Goal: Task Accomplishment & Management: Use online tool/utility

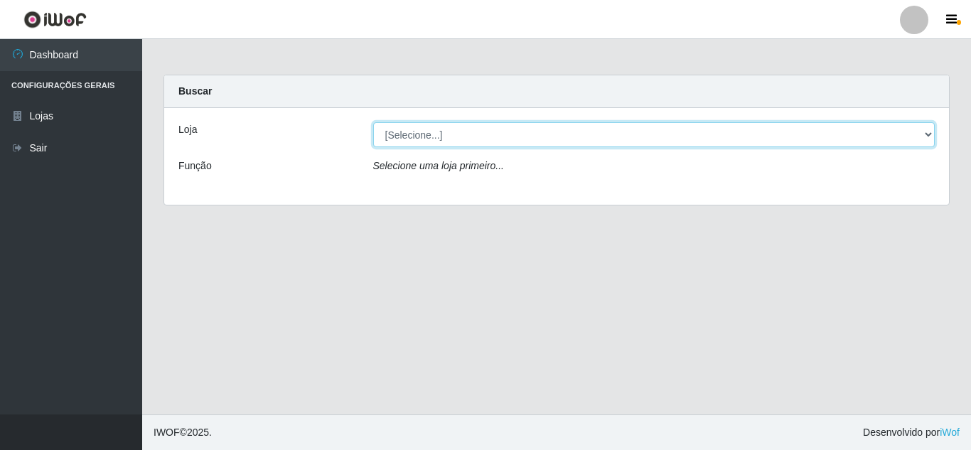
click at [929, 130] on select "[Selecione...] Rede Compras Supermercados - LOJA 5" at bounding box center [654, 134] width 562 height 25
select select "397"
click at [373, 122] on select "[Selecione...] Rede Compras Supermercados - LOJA 5" at bounding box center [654, 134] width 562 height 25
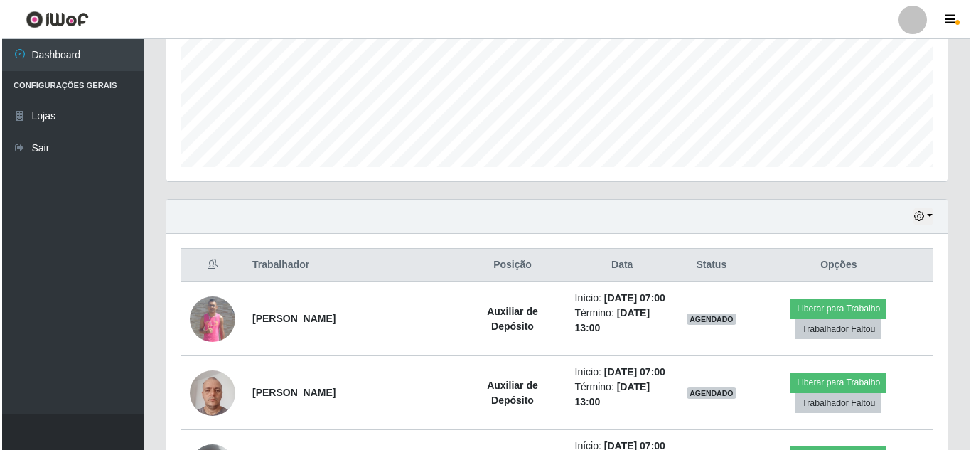
scroll to position [355, 0]
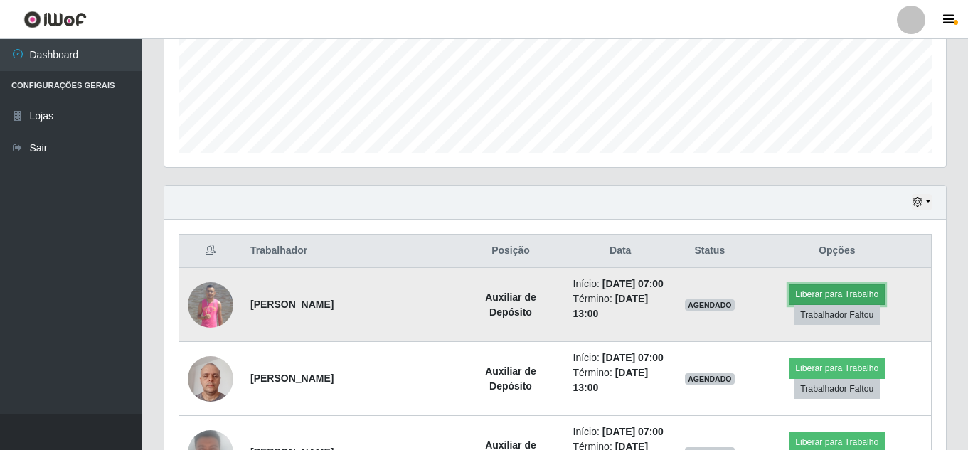
click at [843, 289] on button "Liberar para Trabalho" at bounding box center [836, 294] width 96 height 20
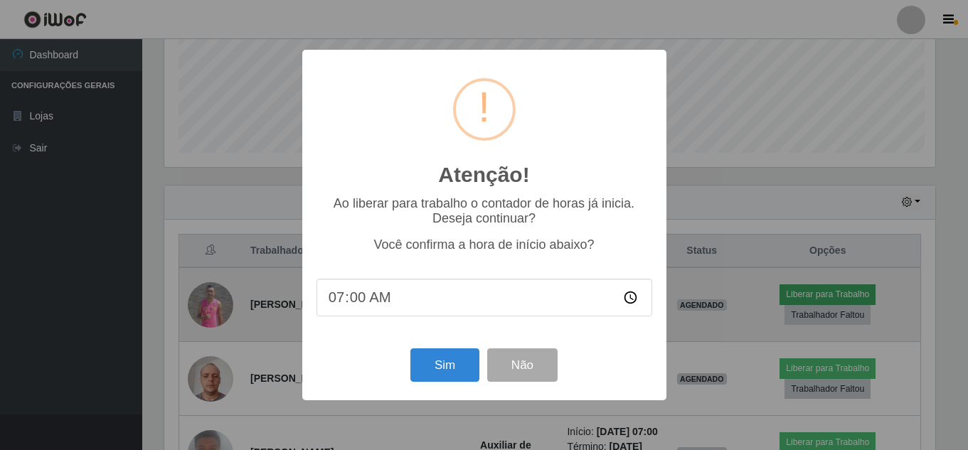
scroll to position [295, 774]
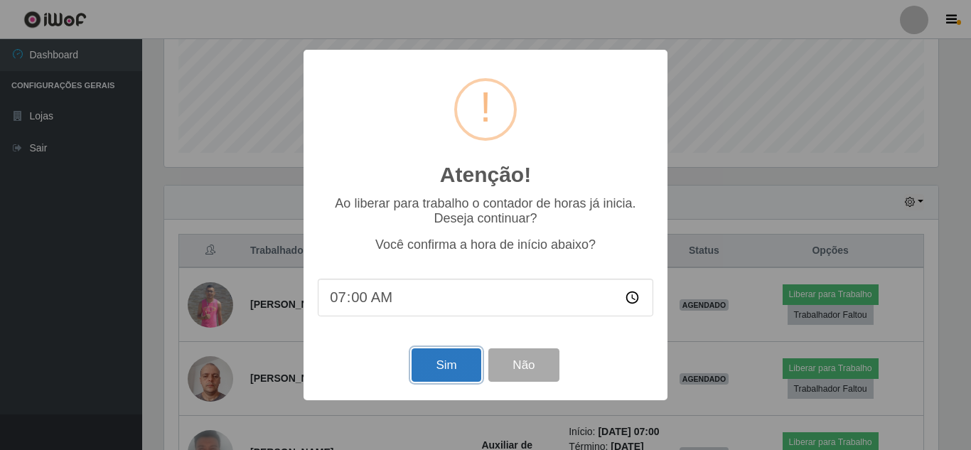
click at [449, 363] on button "Sim" at bounding box center [446, 364] width 69 height 33
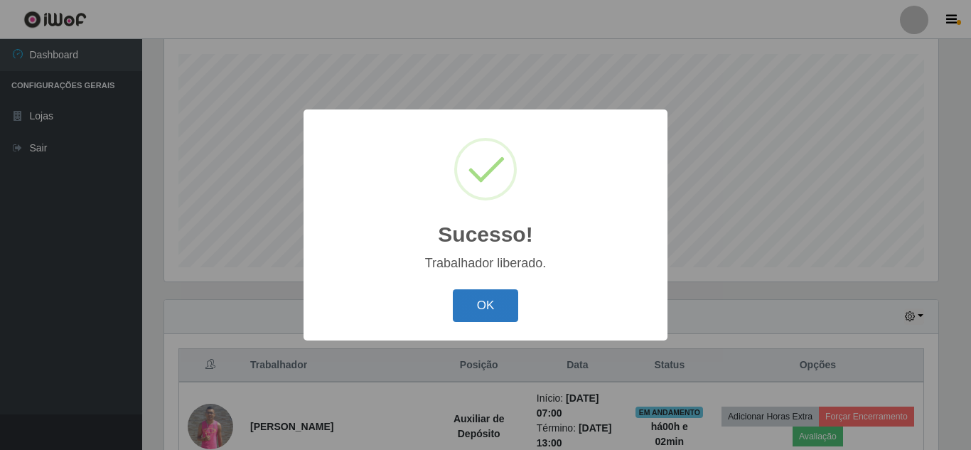
click at [495, 319] on button "OK" at bounding box center [486, 305] width 66 height 33
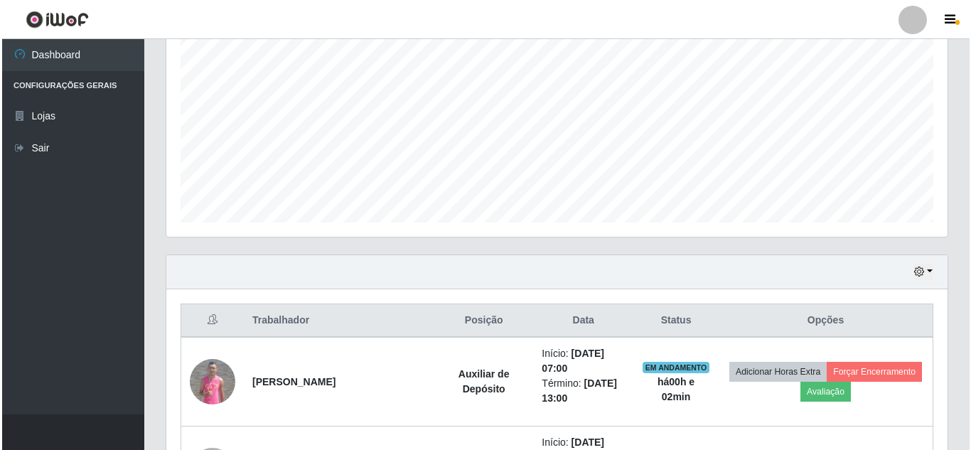
scroll to position [454, 0]
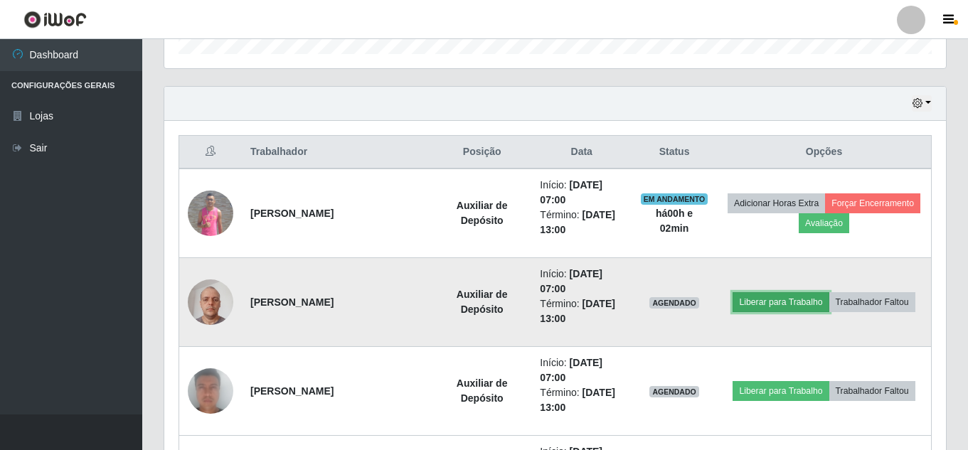
click at [758, 296] on button "Liberar para Trabalho" at bounding box center [780, 302] width 96 height 20
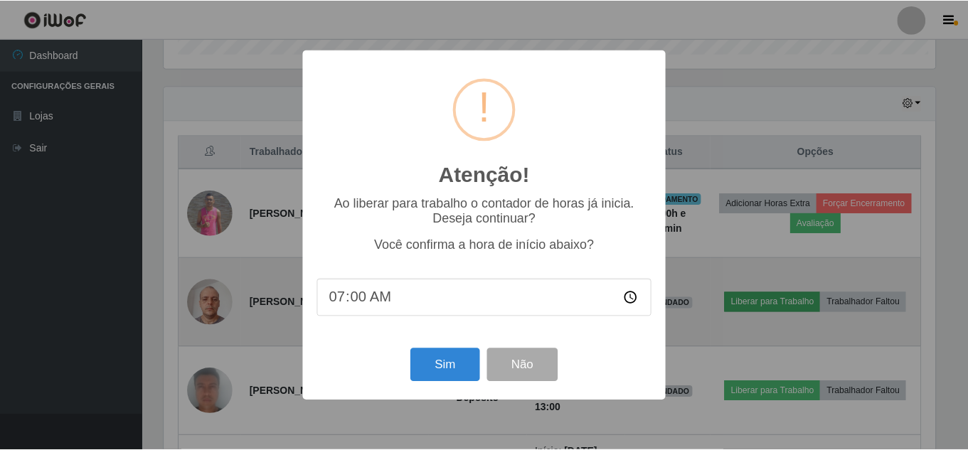
scroll to position [295, 774]
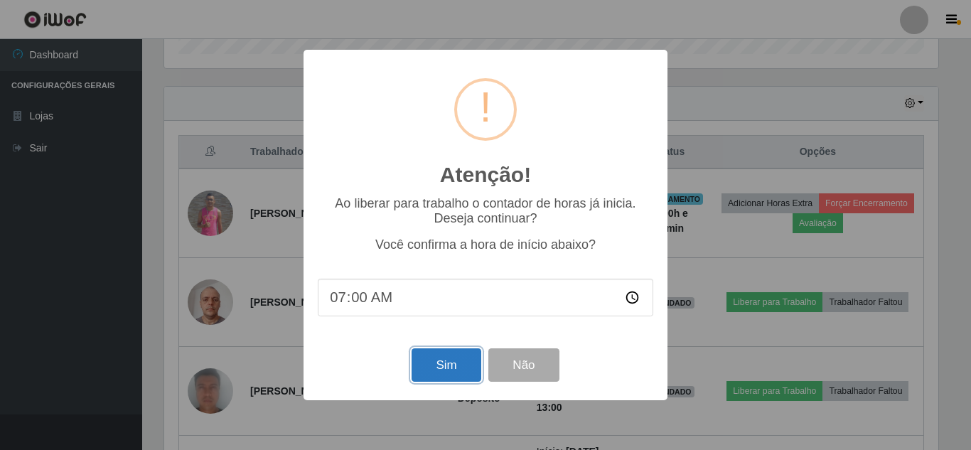
click at [447, 372] on button "Sim" at bounding box center [446, 364] width 69 height 33
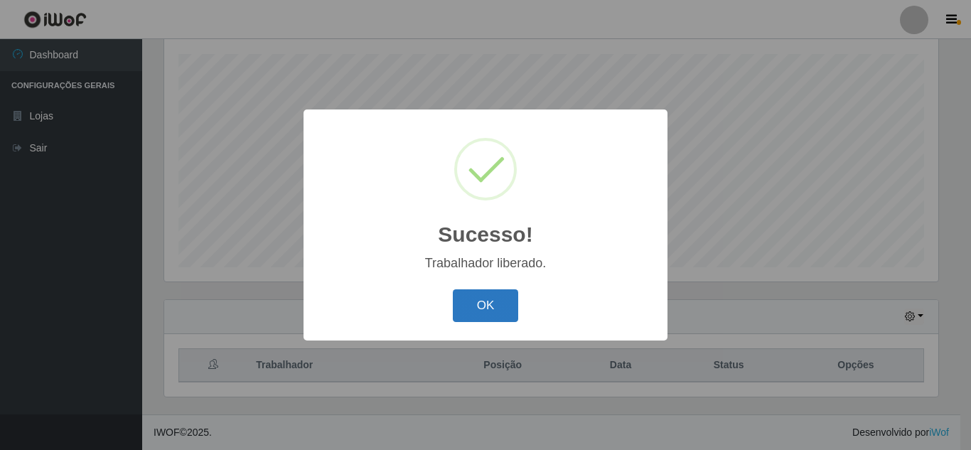
click at [463, 300] on button "OK" at bounding box center [486, 305] width 66 height 33
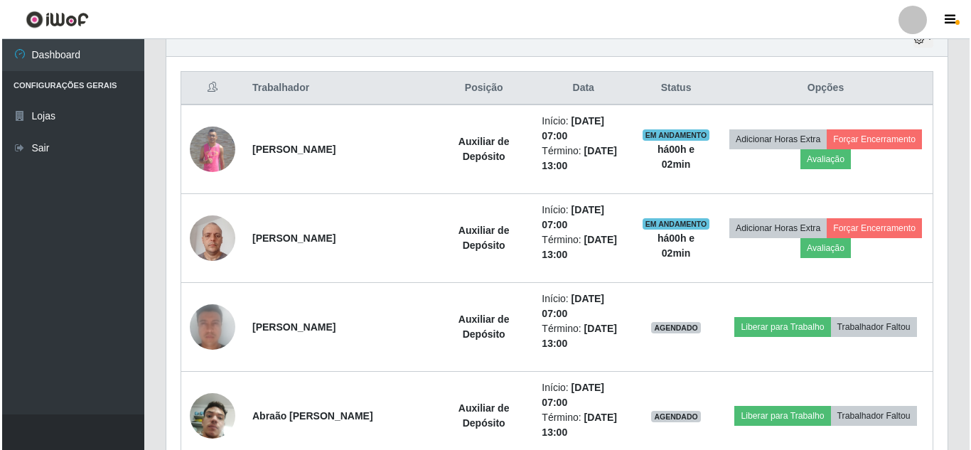
scroll to position [525, 0]
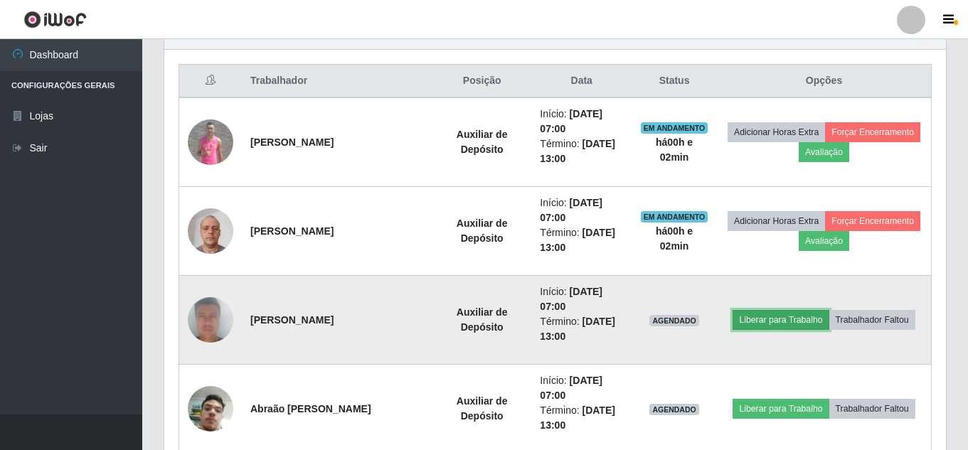
click at [760, 314] on button "Liberar para Trabalho" at bounding box center [780, 320] width 96 height 20
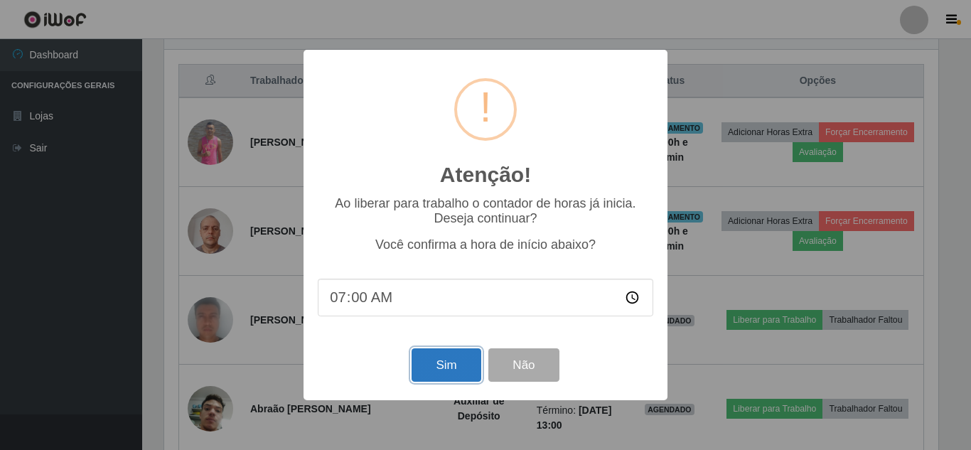
click at [442, 369] on button "Sim" at bounding box center [446, 364] width 69 height 33
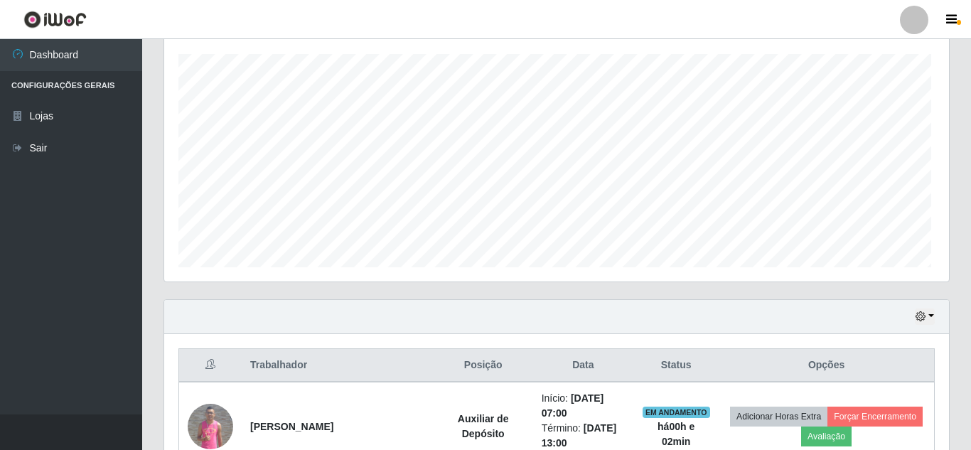
scroll to position [0, 0]
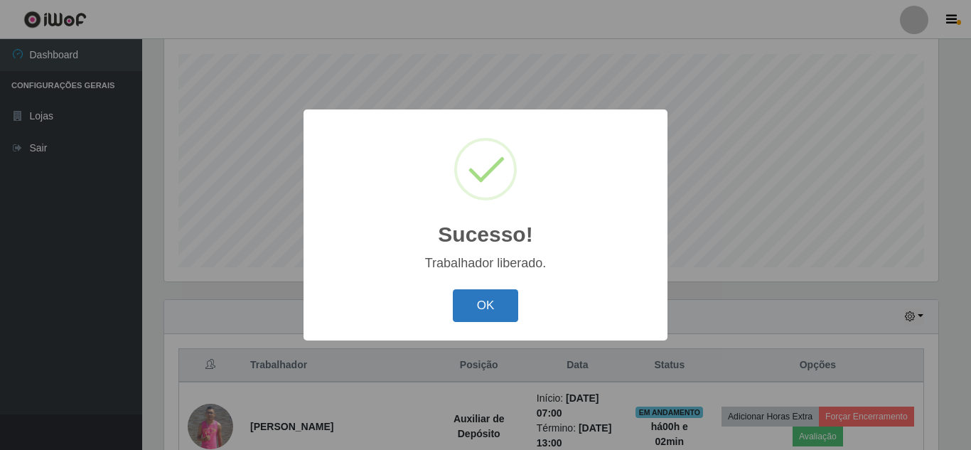
click at [491, 304] on button "OK" at bounding box center [486, 305] width 66 height 33
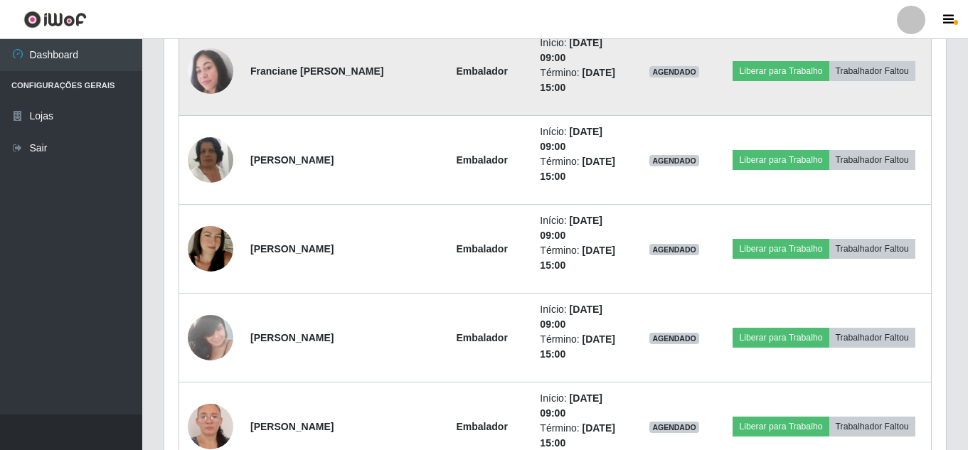
click at [219, 72] on img at bounding box center [211, 71] width 46 height 46
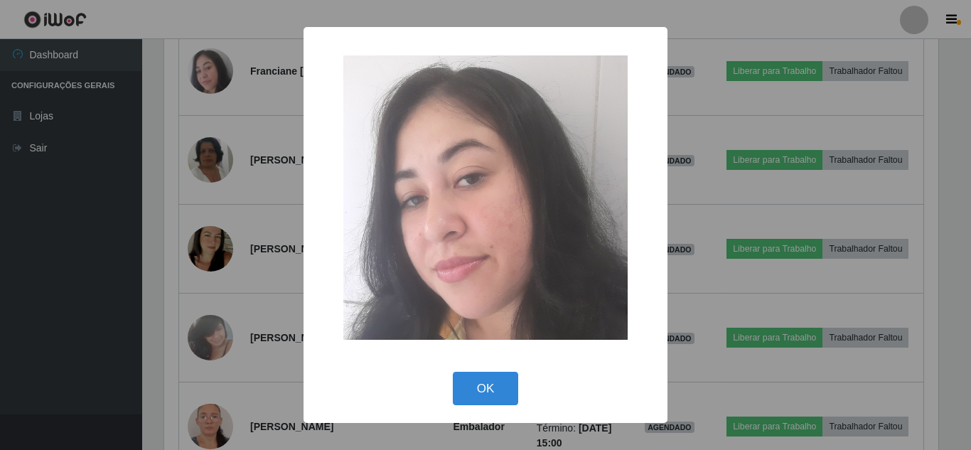
click at [32, 242] on div "× OK Cancel" at bounding box center [485, 225] width 971 height 450
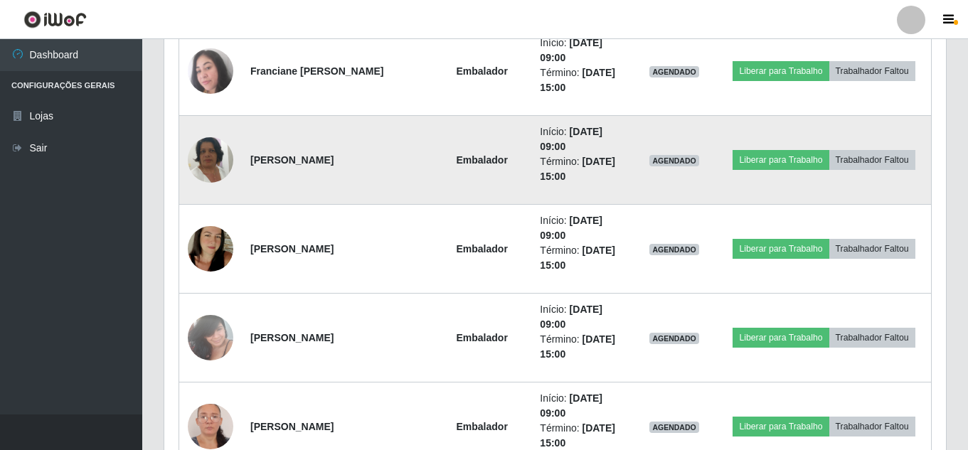
click at [203, 165] on img at bounding box center [211, 159] width 46 height 81
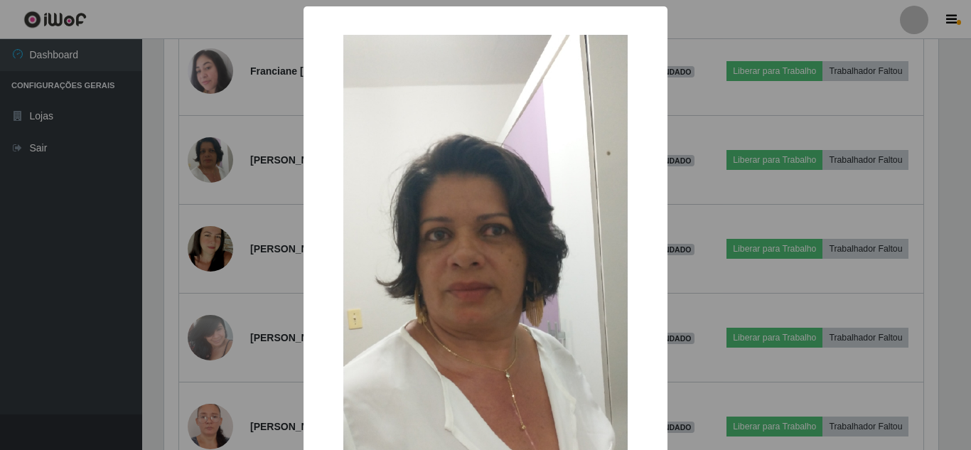
click at [46, 208] on div "× OK Cancel" at bounding box center [485, 225] width 971 height 450
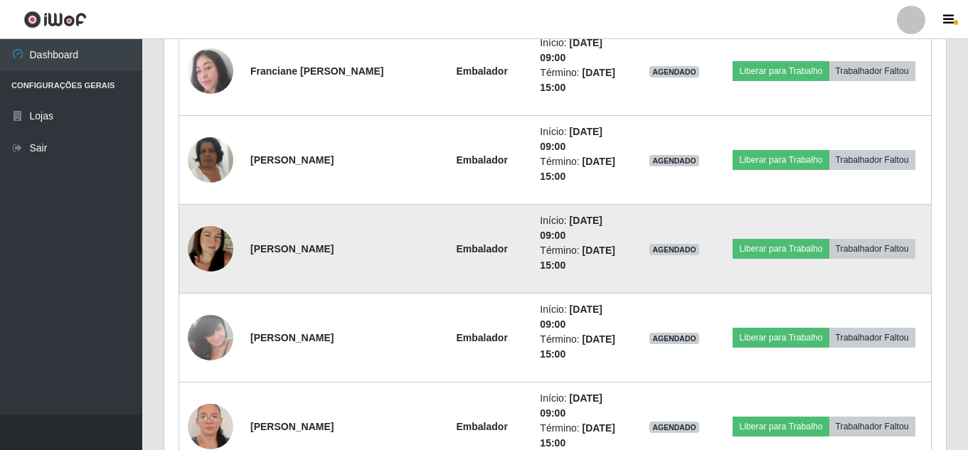
click at [211, 252] on img at bounding box center [211, 248] width 46 height 81
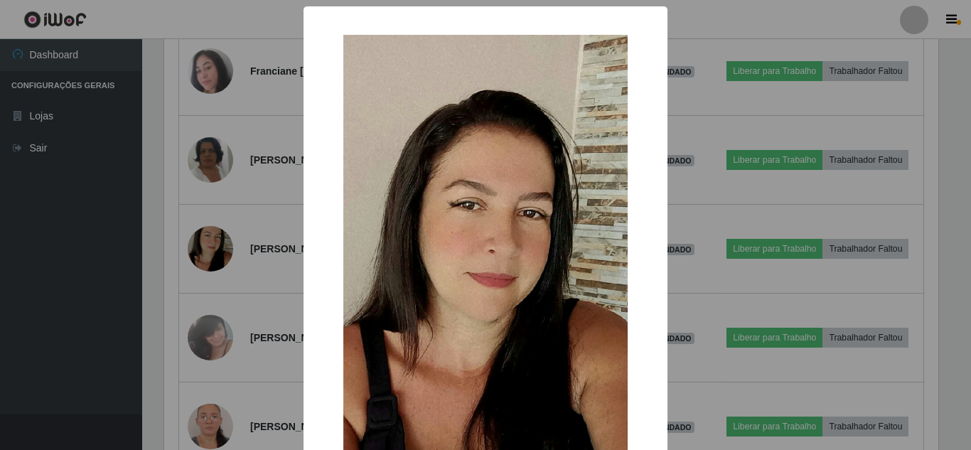
click at [65, 282] on div "× OK Cancel" at bounding box center [485, 225] width 971 height 450
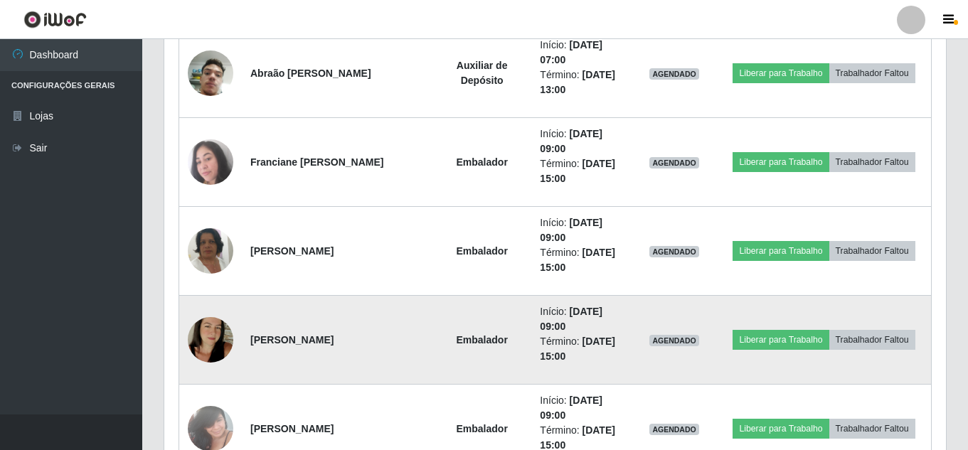
scroll to position [739, 0]
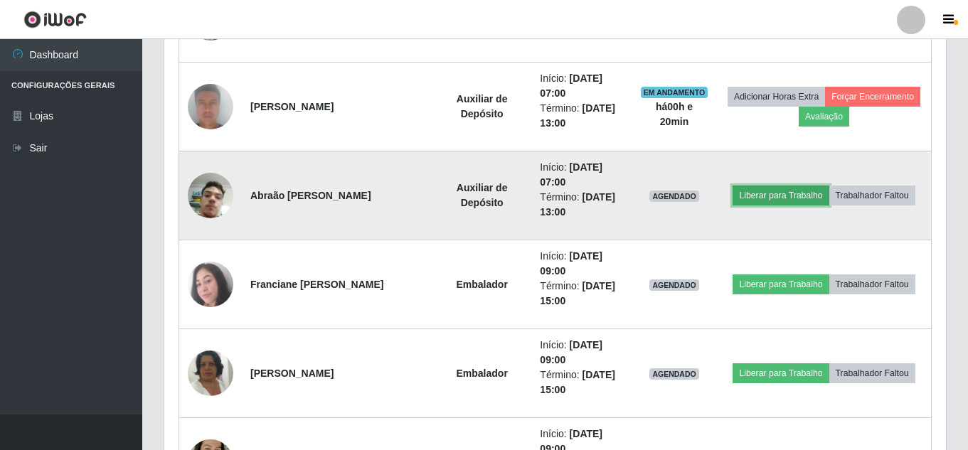
click at [791, 188] on button "Liberar para Trabalho" at bounding box center [780, 196] width 96 height 20
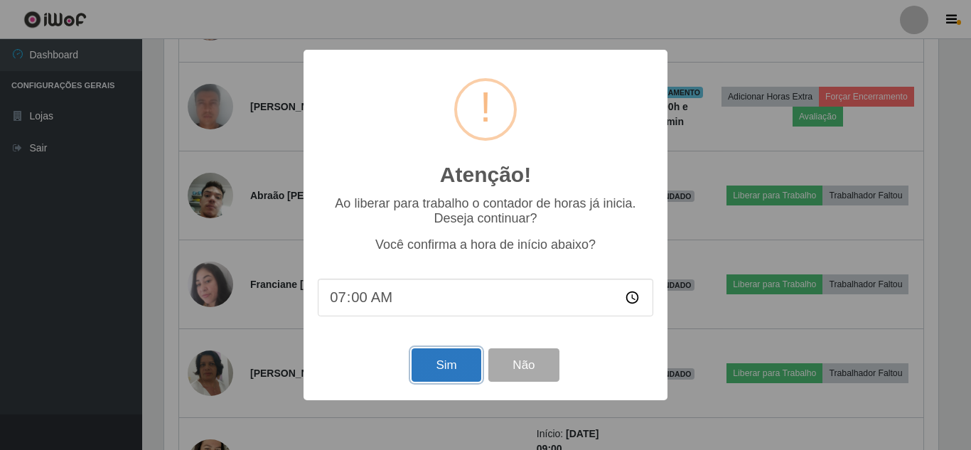
click at [451, 371] on button "Sim" at bounding box center [446, 364] width 69 height 33
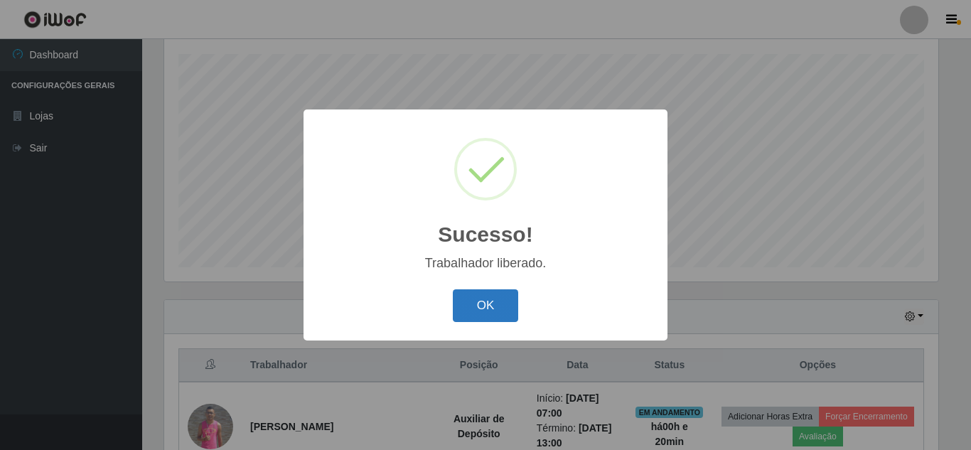
click at [500, 294] on button "OK" at bounding box center [486, 305] width 66 height 33
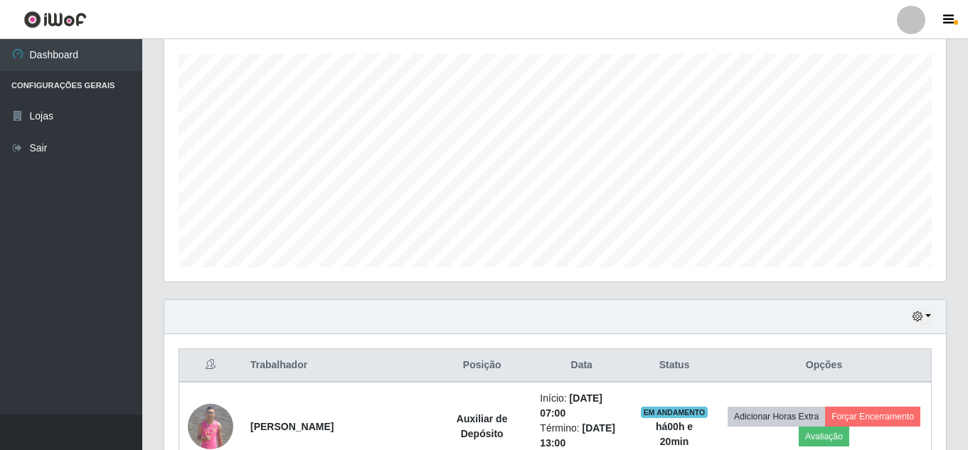
scroll to position [295, 781]
